Goal: Task Accomplishment & Management: Use online tool/utility

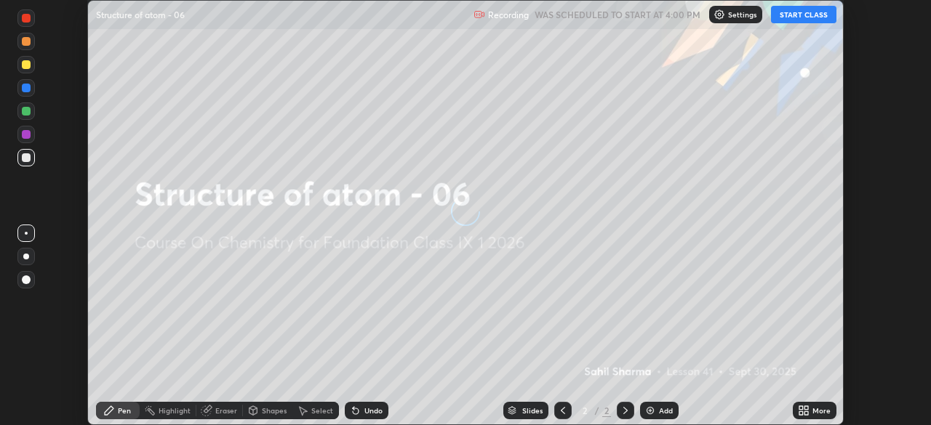
scroll to position [425, 930]
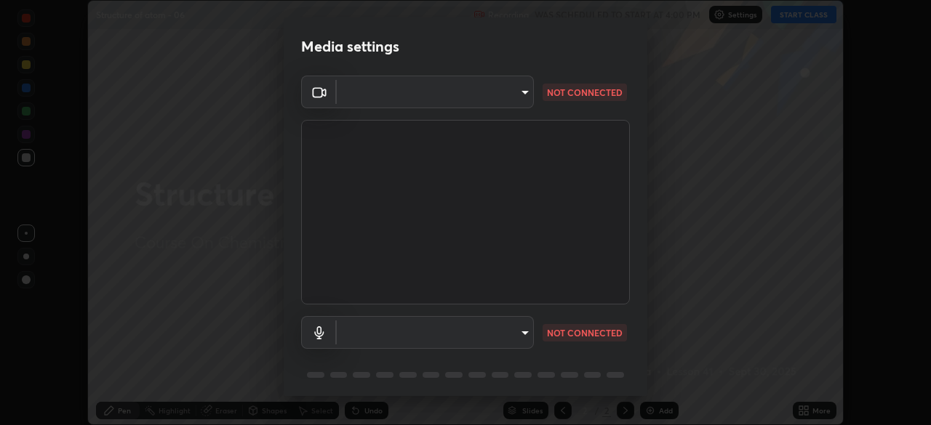
type input "bb042f4cef02672c8476b3eb7f28b41a7a7948f490d26ebfcad6535361d2bffd"
type input "default"
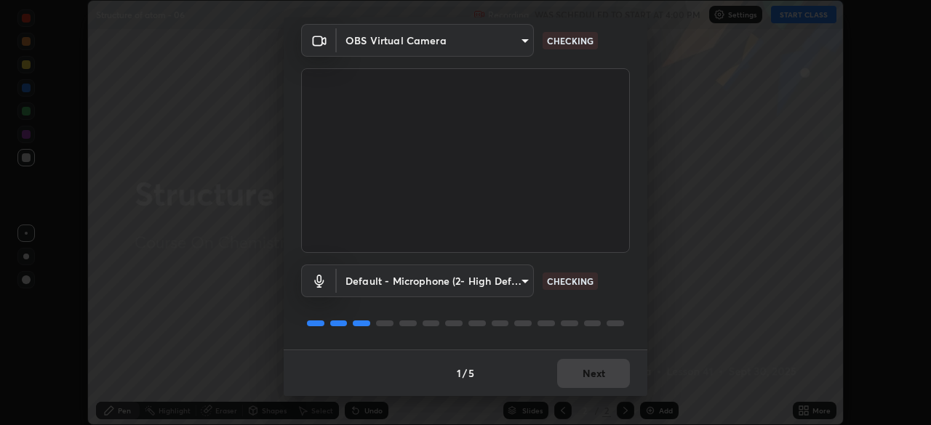
click at [501, 278] on body "Erase all Structure of atom - 06 Recording WAS SCHEDULED TO START AT 4:00 PM Se…" at bounding box center [465, 212] width 931 height 425
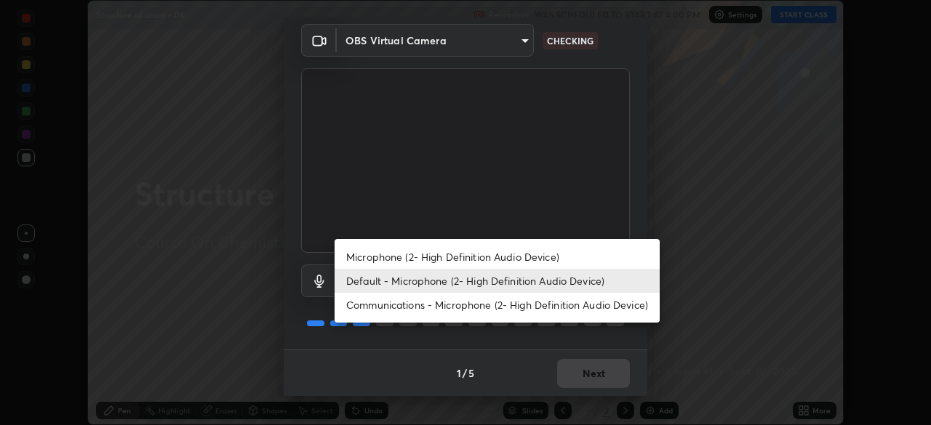
click at [505, 283] on li "Default - Microphone (2- High Definition Audio Device)" at bounding box center [496, 281] width 325 height 24
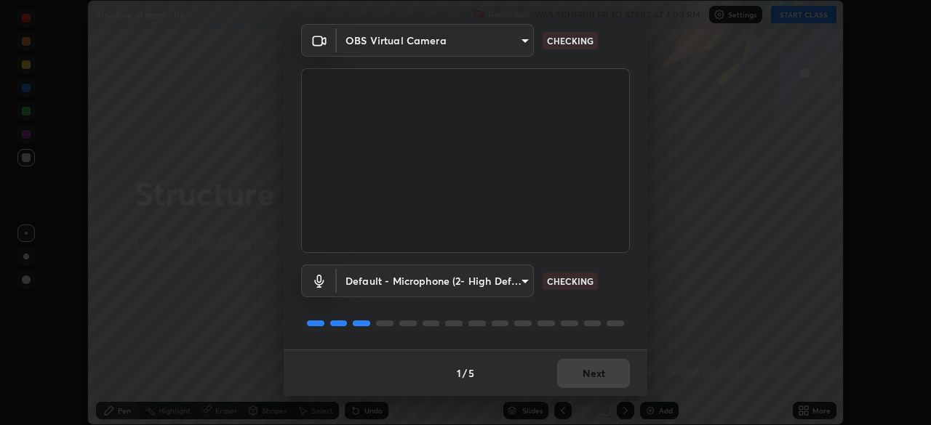
click at [489, 287] on body "Erase all Structure of atom - 06 Recording WAS SCHEDULED TO START AT 4:00 PM Se…" at bounding box center [465, 212] width 931 height 425
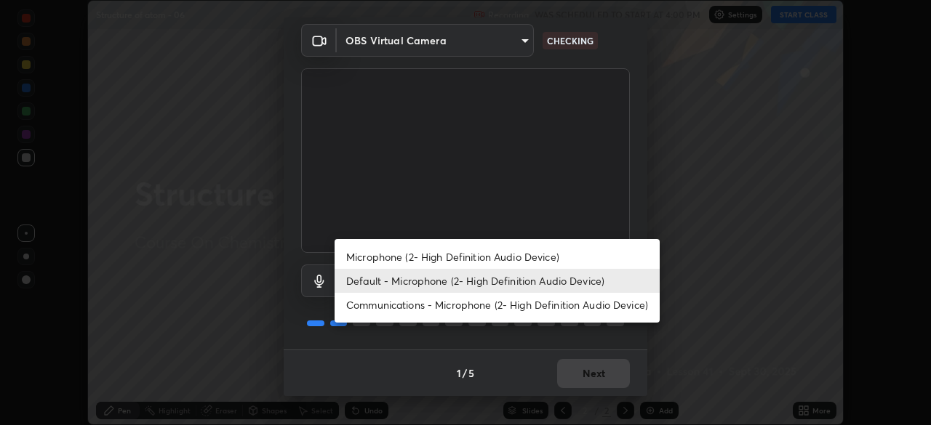
click at [491, 285] on li "Default - Microphone (2- High Definition Audio Device)" at bounding box center [496, 281] width 325 height 24
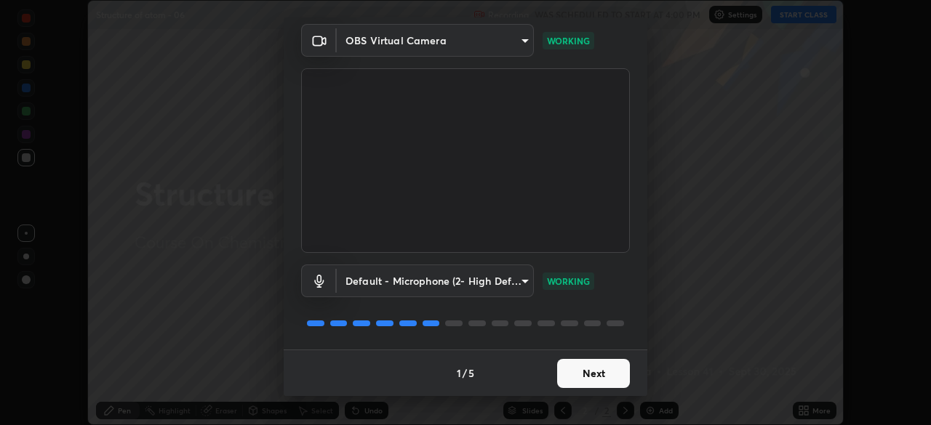
click at [601, 368] on button "Next" at bounding box center [593, 373] width 73 height 29
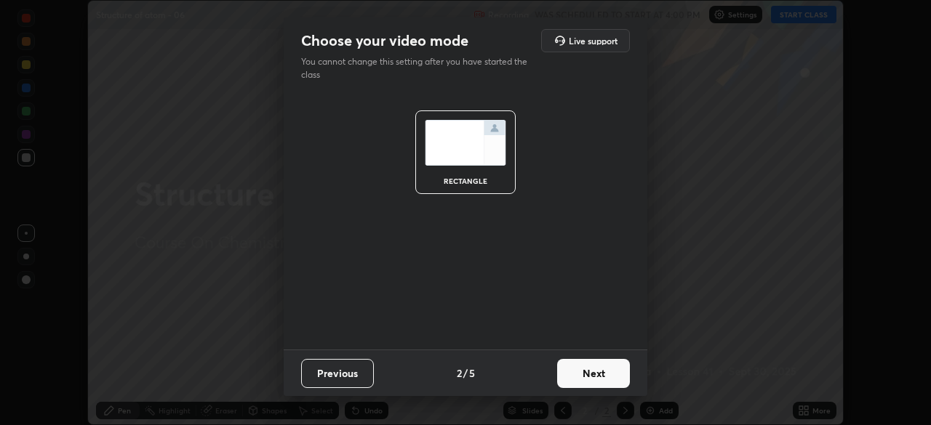
scroll to position [0, 0]
click at [607, 372] on button "Next" at bounding box center [593, 373] width 73 height 29
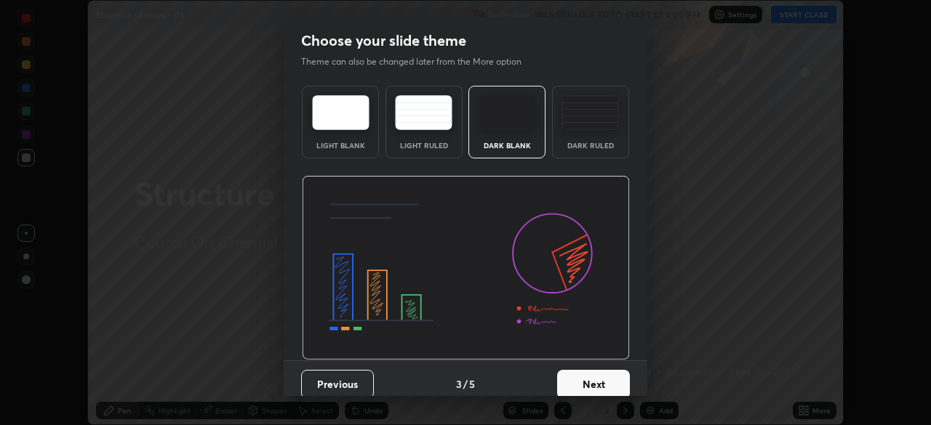
click at [605, 382] on button "Next" at bounding box center [593, 384] width 73 height 29
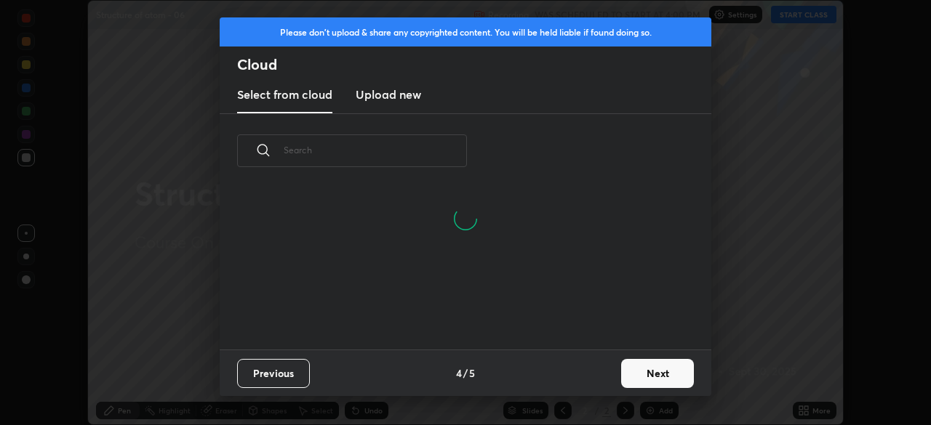
click at [646, 382] on button "Next" at bounding box center [657, 373] width 73 height 29
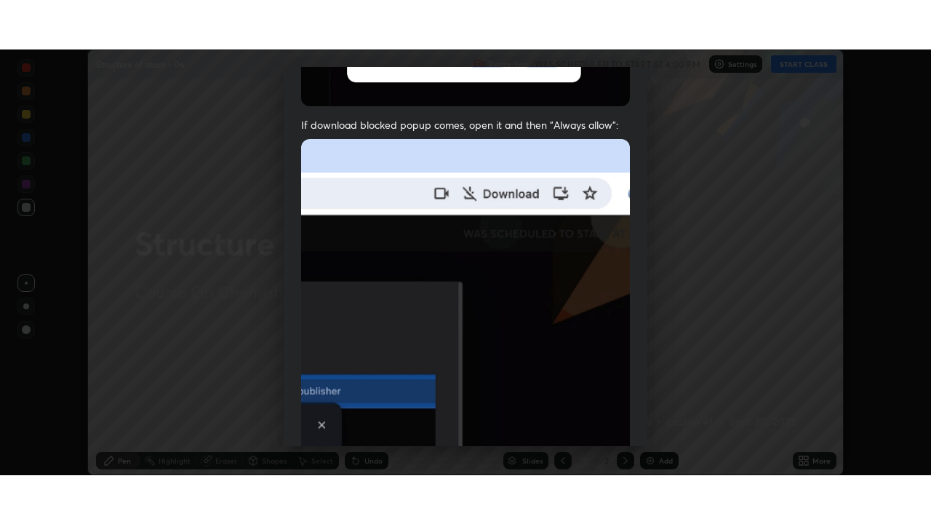
scroll to position [348, 0]
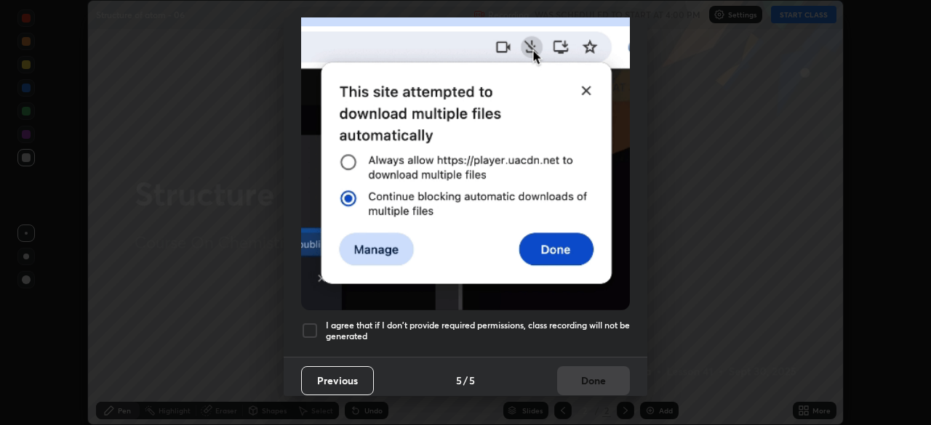
click at [309, 322] on div at bounding box center [309, 330] width 17 height 17
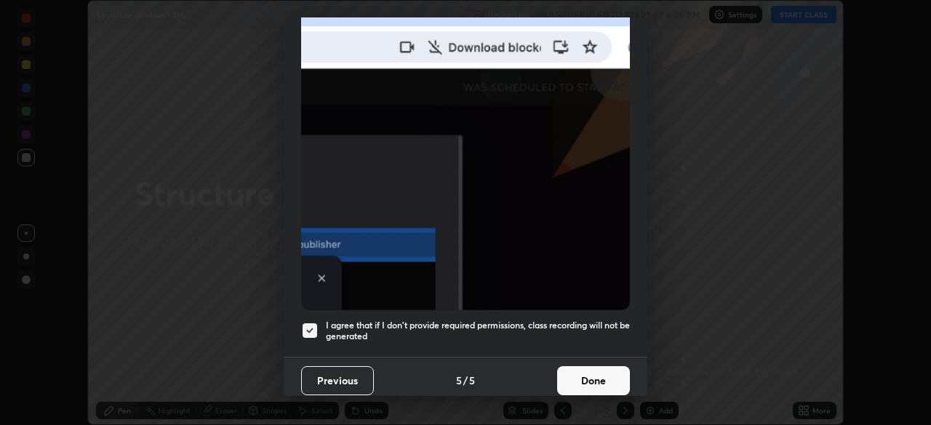
click at [615, 373] on button "Done" at bounding box center [593, 380] width 73 height 29
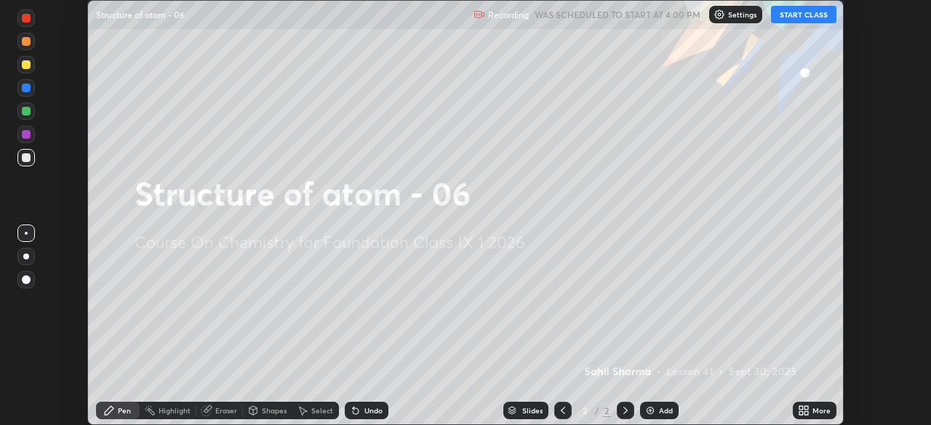
click at [803, 411] on icon at bounding box center [804, 411] width 12 height 12
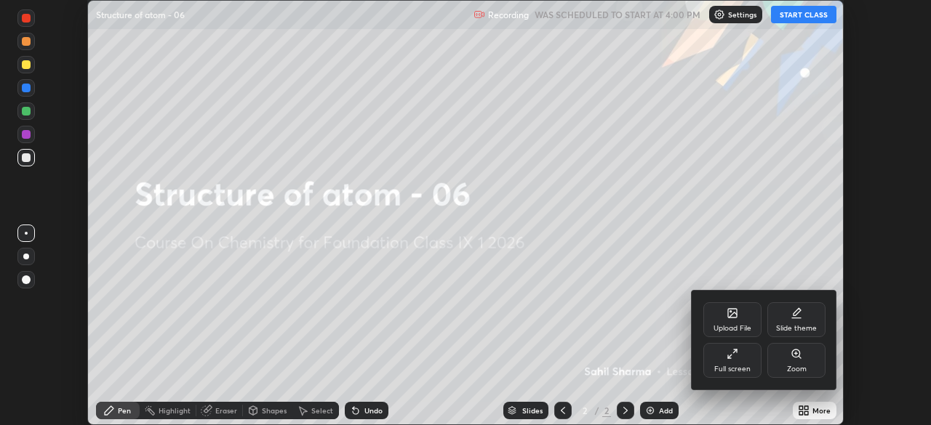
click at [750, 363] on div "Full screen" at bounding box center [732, 360] width 58 height 35
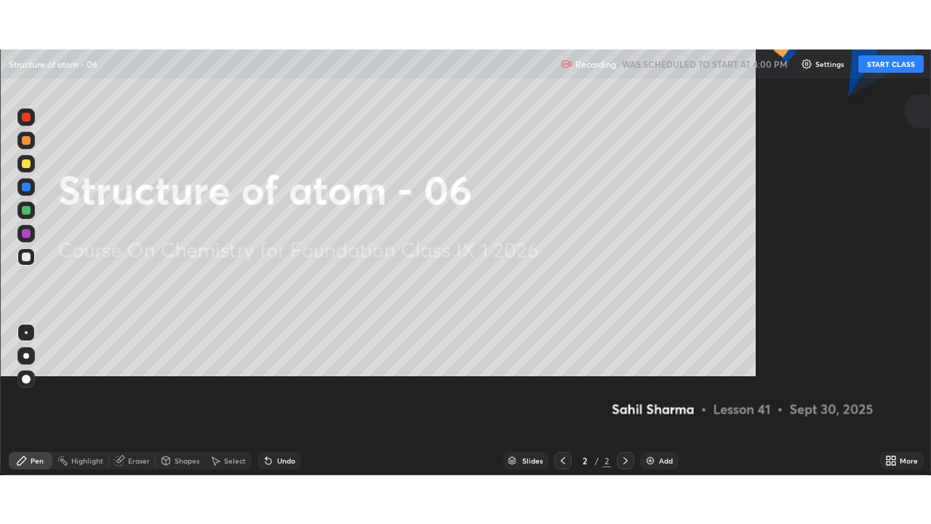
scroll to position [524, 931]
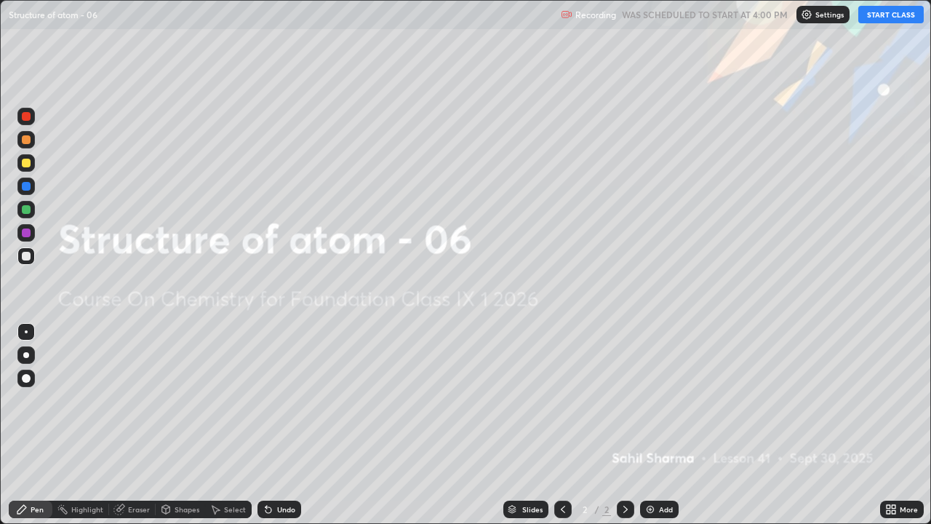
click at [662, 425] on div "Add" at bounding box center [666, 508] width 14 height 7
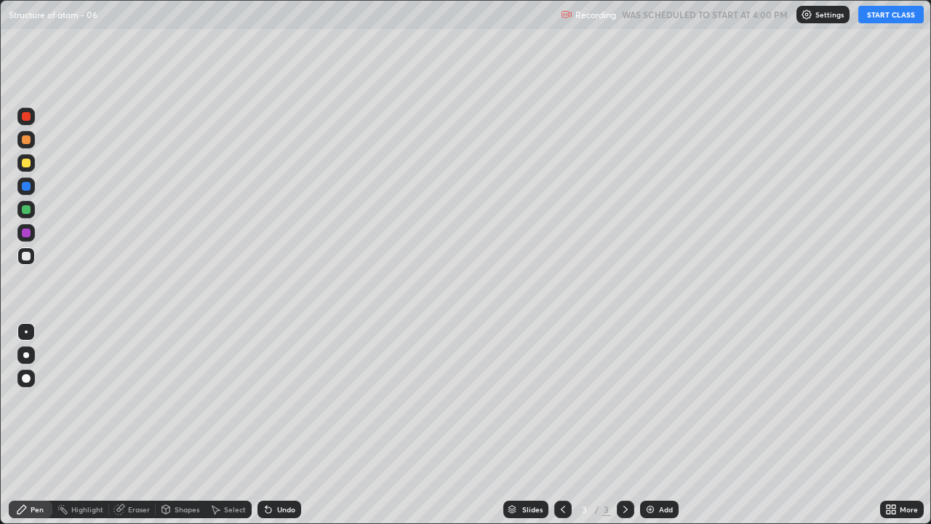
click at [31, 162] on div at bounding box center [25, 162] width 17 height 17
click at [26, 379] on div at bounding box center [26, 378] width 9 height 9
click at [670, 425] on div "Add" at bounding box center [659, 508] width 39 height 17
click at [899, 20] on button "START CLASS" at bounding box center [890, 14] width 65 height 17
click at [659, 425] on div "Add" at bounding box center [666, 508] width 14 height 7
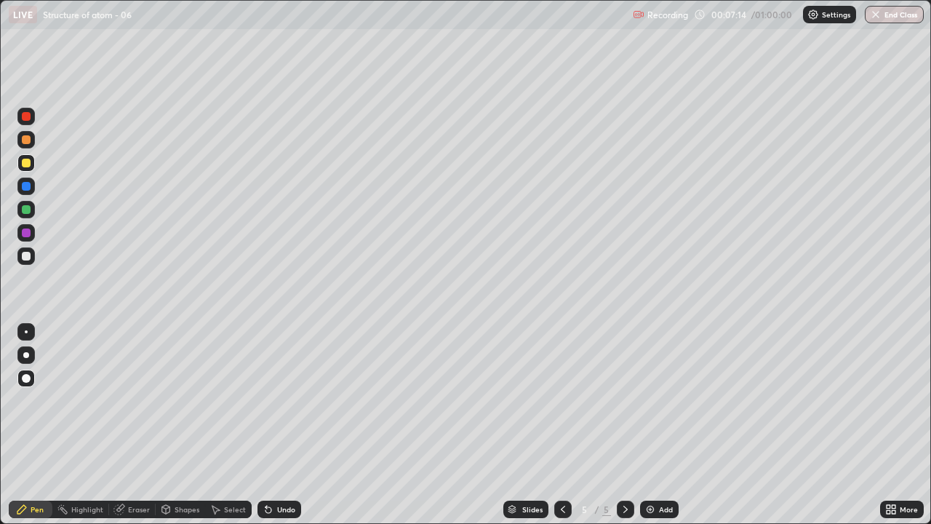
click at [668, 425] on div "Add" at bounding box center [666, 508] width 14 height 7
click at [28, 256] on div at bounding box center [26, 256] width 9 height 9
click at [139, 425] on div "Eraser" at bounding box center [139, 508] width 22 height 7
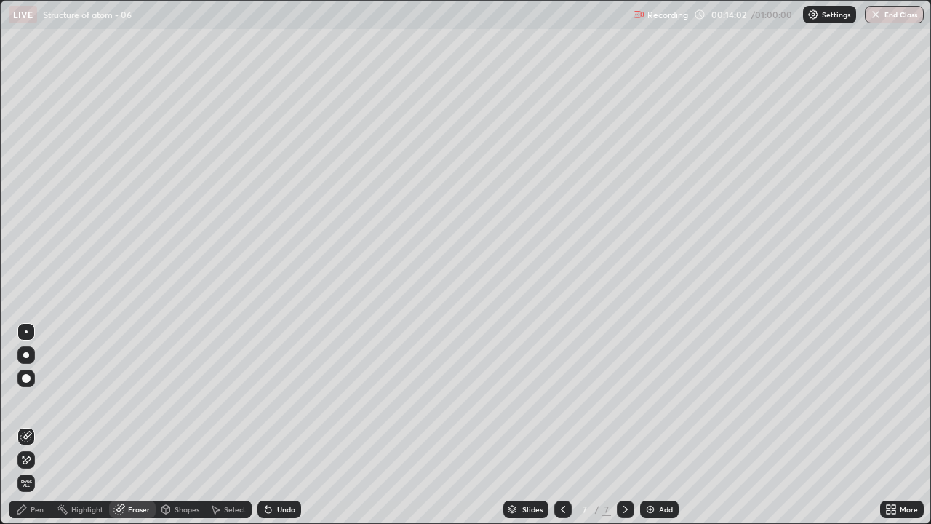
click at [32, 425] on div "Pen" at bounding box center [37, 508] width 13 height 7
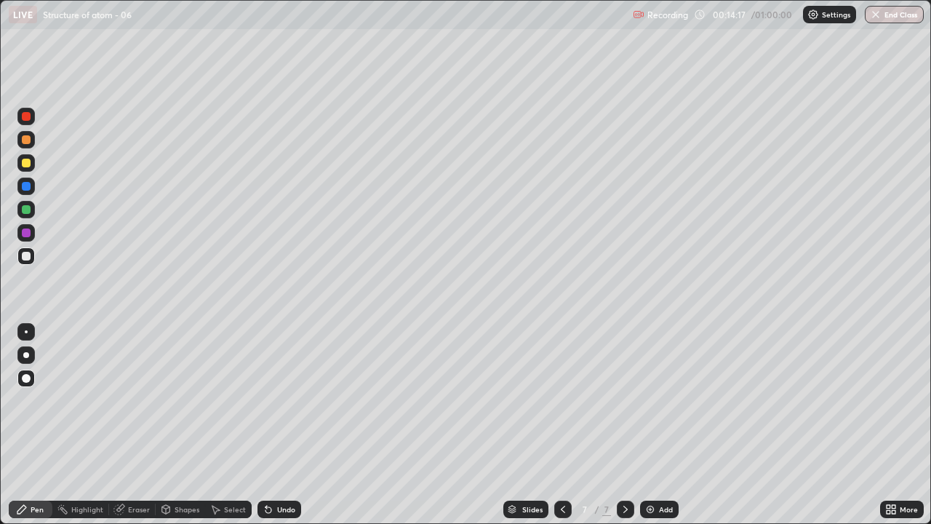
click at [665, 425] on div "Add" at bounding box center [666, 508] width 14 height 7
click at [557, 425] on icon at bounding box center [563, 509] width 12 height 12
click at [666, 425] on div "Add" at bounding box center [666, 508] width 14 height 7
click at [28, 260] on div at bounding box center [26, 256] width 9 height 9
click at [662, 425] on div "Add" at bounding box center [666, 508] width 14 height 7
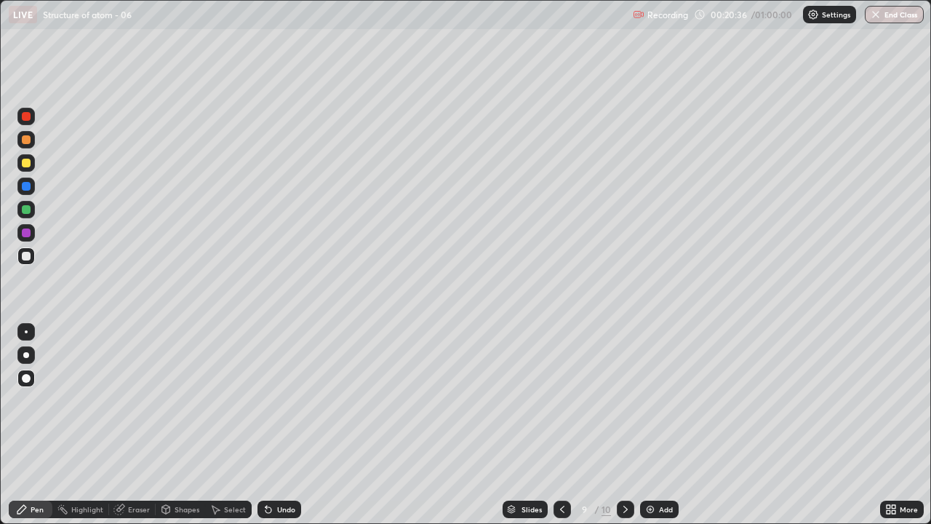
click at [26, 164] on div at bounding box center [26, 163] width 9 height 9
click at [142, 425] on div "Eraser" at bounding box center [139, 508] width 22 height 7
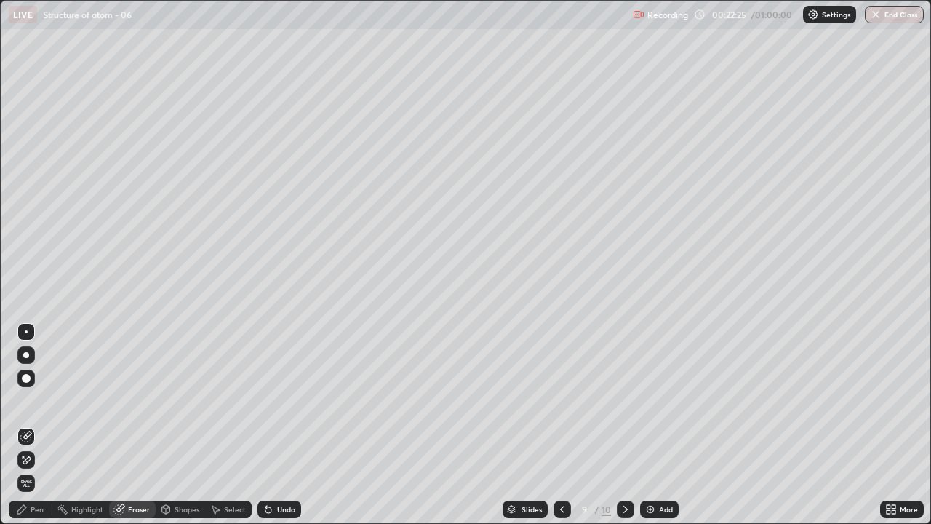
click at [32, 425] on div "Pen" at bounding box center [37, 508] width 13 height 7
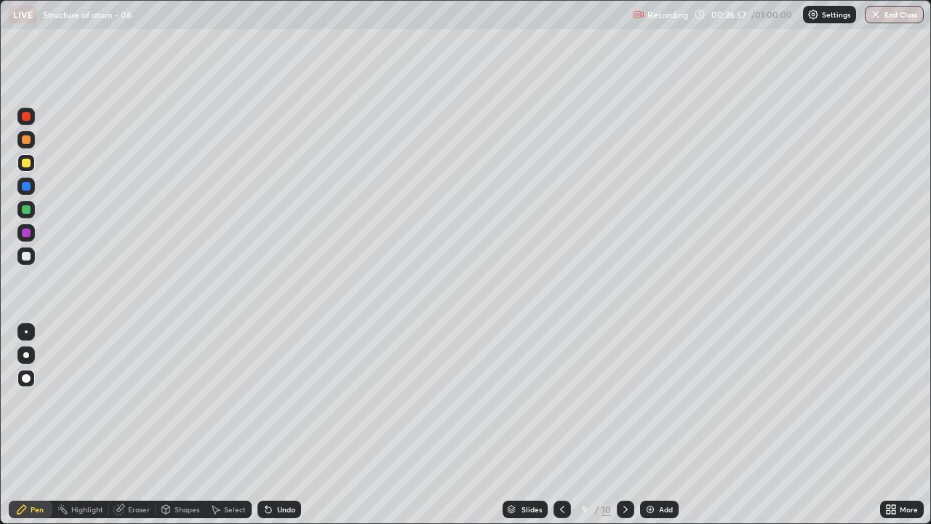
click at [26, 379] on div at bounding box center [26, 378] width 9 height 9
click at [26, 207] on div at bounding box center [26, 209] width 9 height 9
click at [231, 425] on div "Select" at bounding box center [235, 508] width 22 height 7
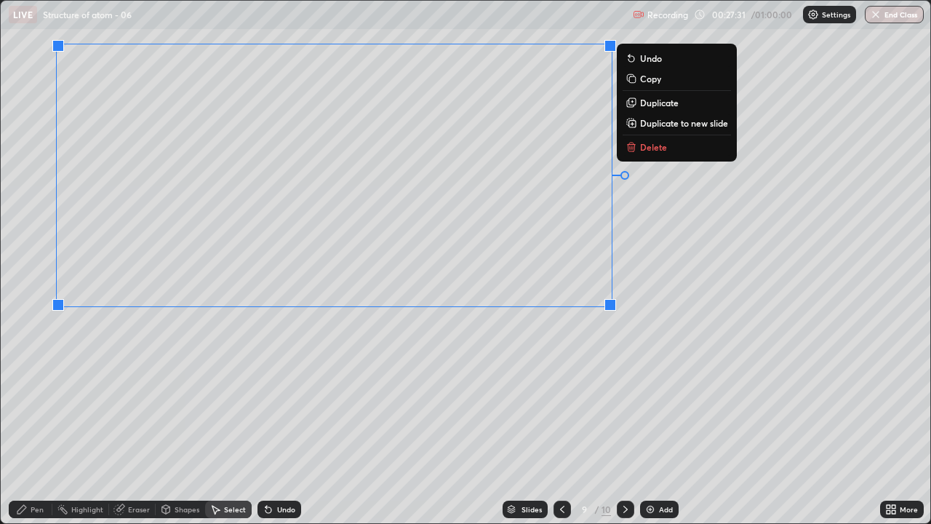
click at [696, 325] on div "0 ° Undo Copy Duplicate Duplicate to new slide Delete" at bounding box center [465, 262] width 929 height 522
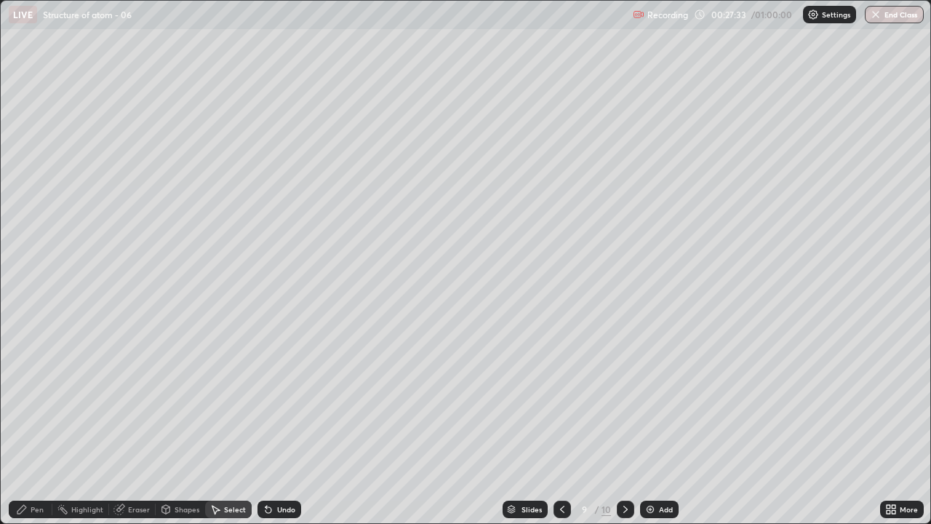
click at [37, 425] on div "Pen" at bounding box center [37, 508] width 13 height 7
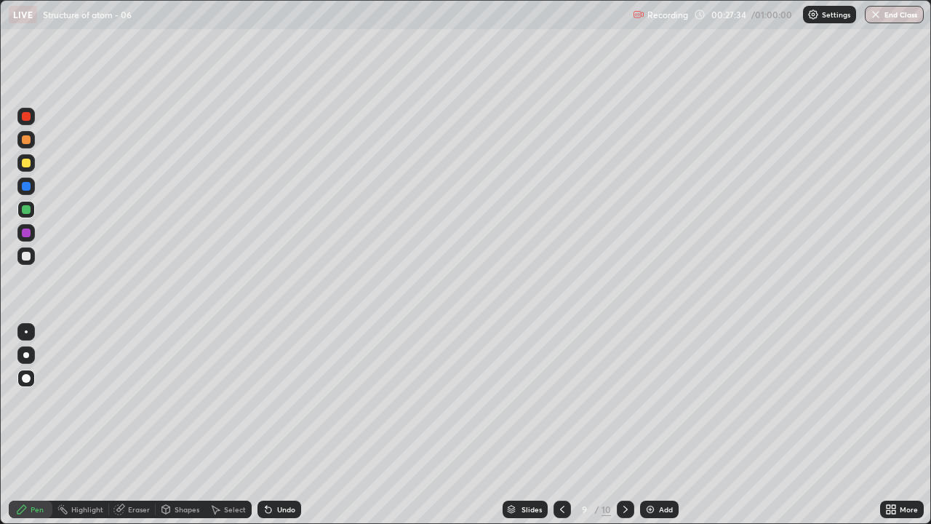
click at [28, 208] on div at bounding box center [26, 209] width 9 height 9
click at [659, 425] on div "Add" at bounding box center [666, 508] width 14 height 7
click at [562, 425] on icon at bounding box center [563, 509] width 12 height 12
click at [659, 425] on div "Add" at bounding box center [666, 508] width 14 height 7
click at [33, 167] on div at bounding box center [25, 162] width 17 height 17
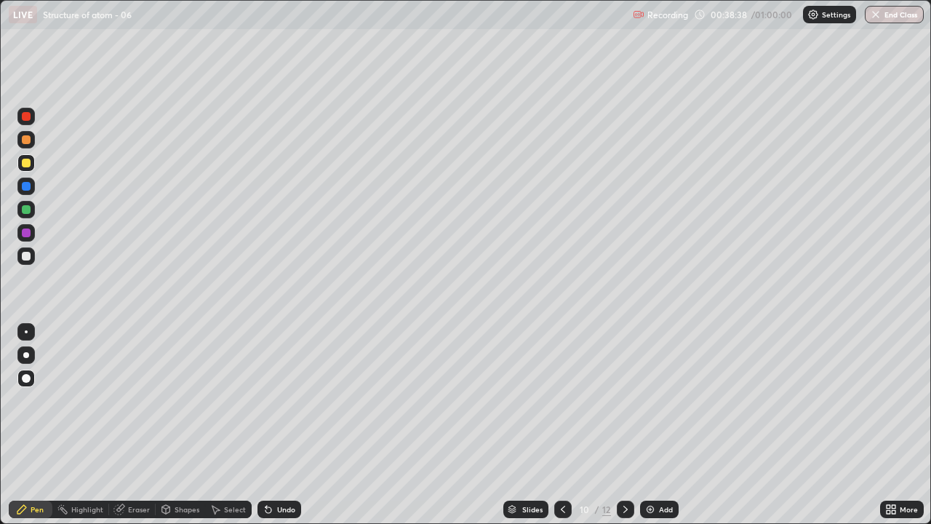
click at [25, 254] on div at bounding box center [26, 256] width 9 height 9
click at [888, 18] on button "End Class" at bounding box center [894, 14] width 59 height 17
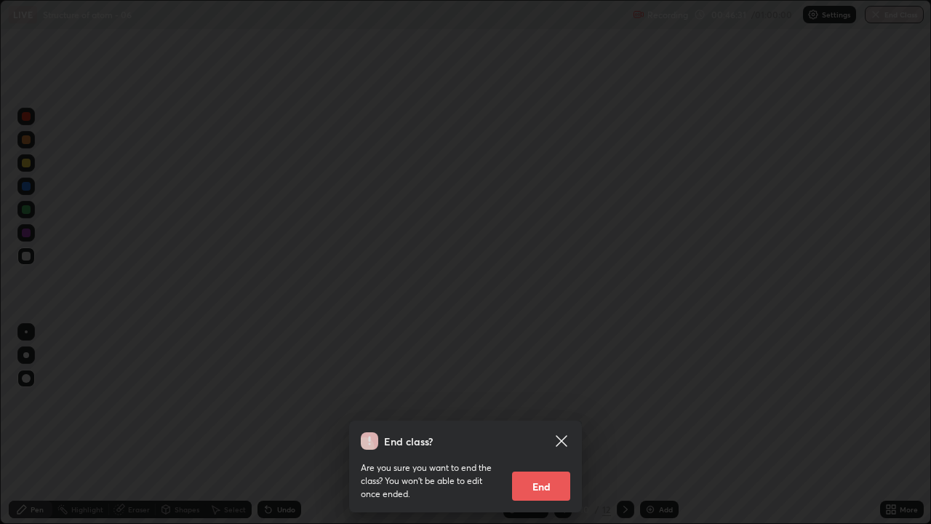
click at [546, 425] on button "End" at bounding box center [541, 485] width 58 height 29
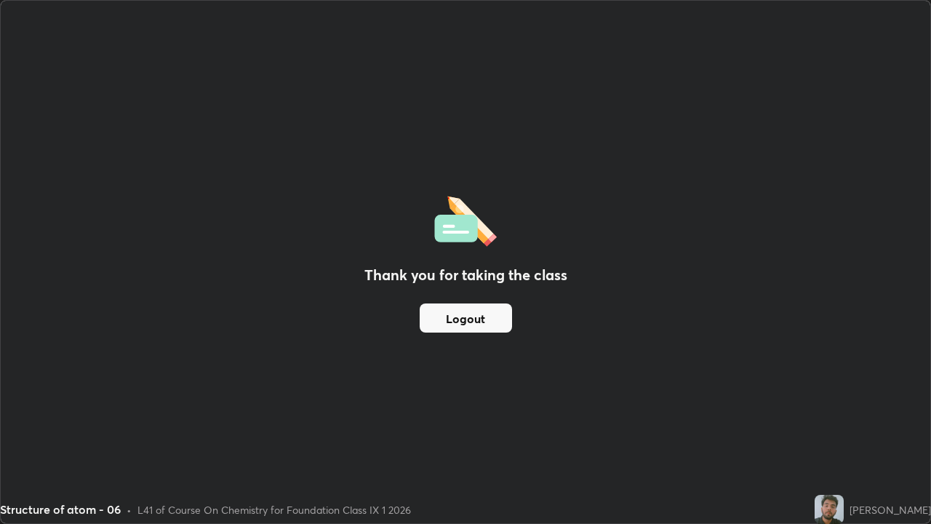
click at [446, 324] on button "Logout" at bounding box center [466, 317] width 92 height 29
click at [454, 321] on button "Logout" at bounding box center [466, 317] width 92 height 29
click at [459, 322] on button "Logout" at bounding box center [466, 317] width 92 height 29
